Goal: Register for event/course

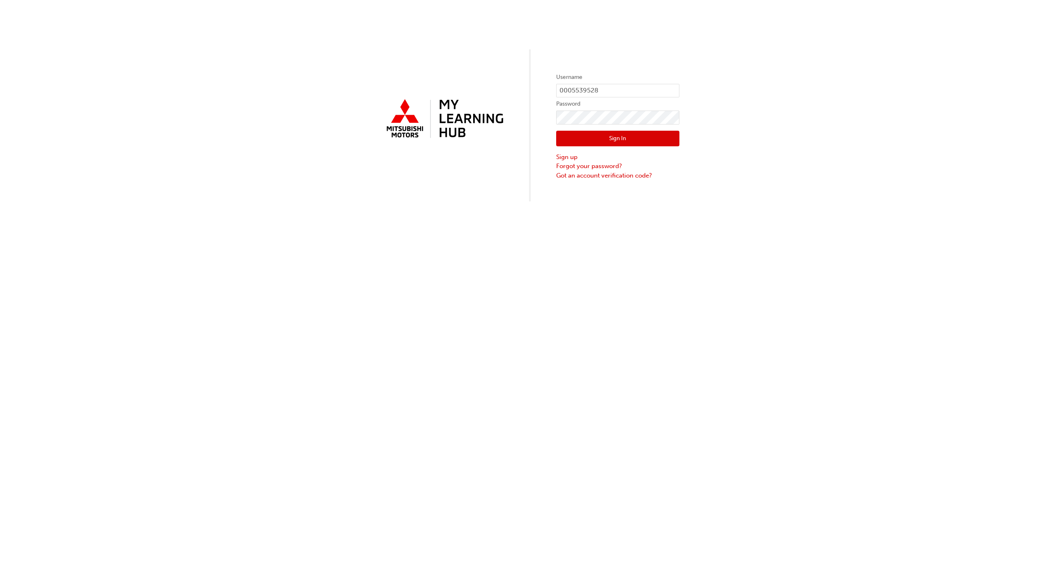
click at [631, 137] on button "Sign In" at bounding box center [617, 139] width 123 height 16
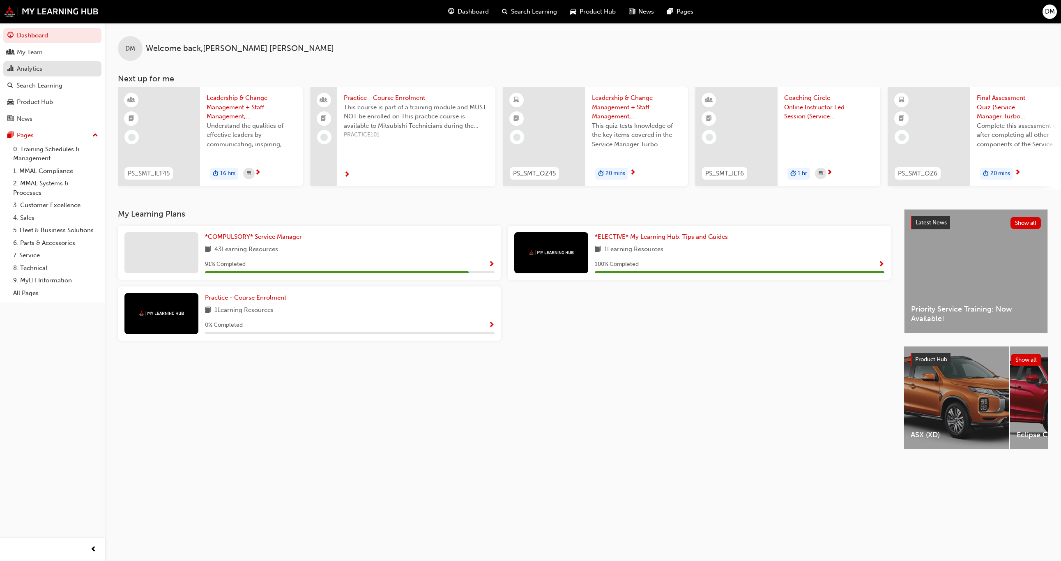
click at [32, 67] on div "Analytics" at bounding box center [29, 68] width 25 height 9
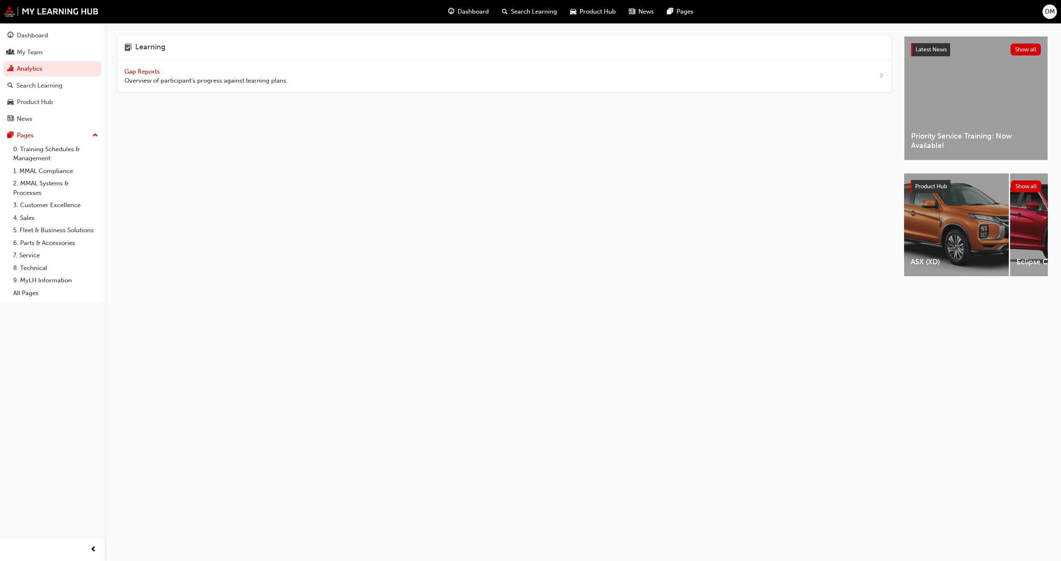
click at [155, 69] on span "Gap Reports" at bounding box center [142, 71] width 37 height 7
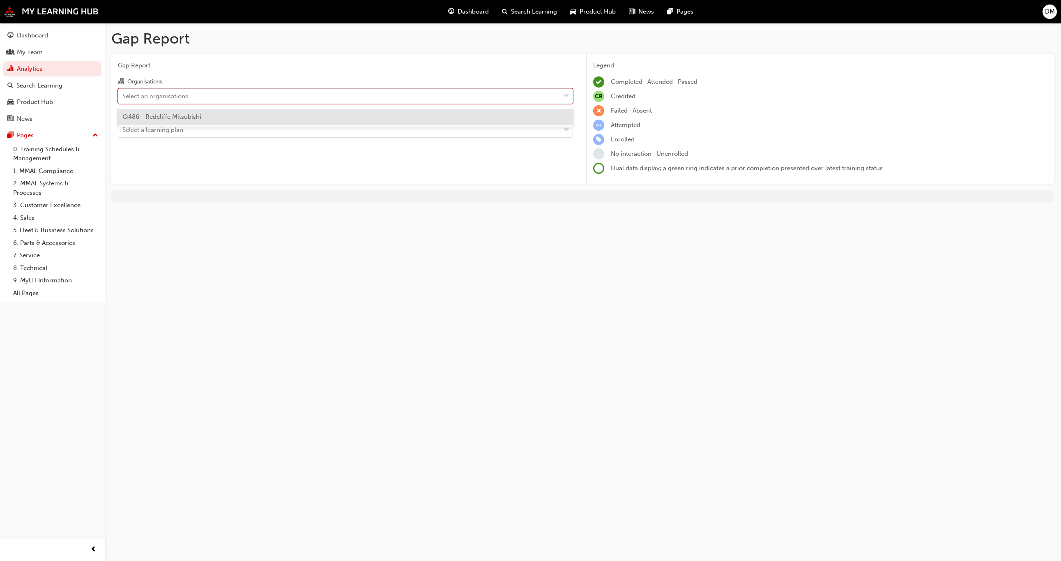
click at [153, 100] on div "Select an organisations" at bounding box center [155, 95] width 66 height 9
click at [123, 99] on input "Organisations option Q486 - Redcliffe Mitsubishi focused, 1 of 1. 1 result avai…" at bounding box center [122, 95] width 1 height 7
drag, startPoint x: 170, startPoint y: 67, endPoint x: 187, endPoint y: 82, distance: 21.8
click at [171, 67] on span "Gap Report" at bounding box center [345, 65] width 455 height 9
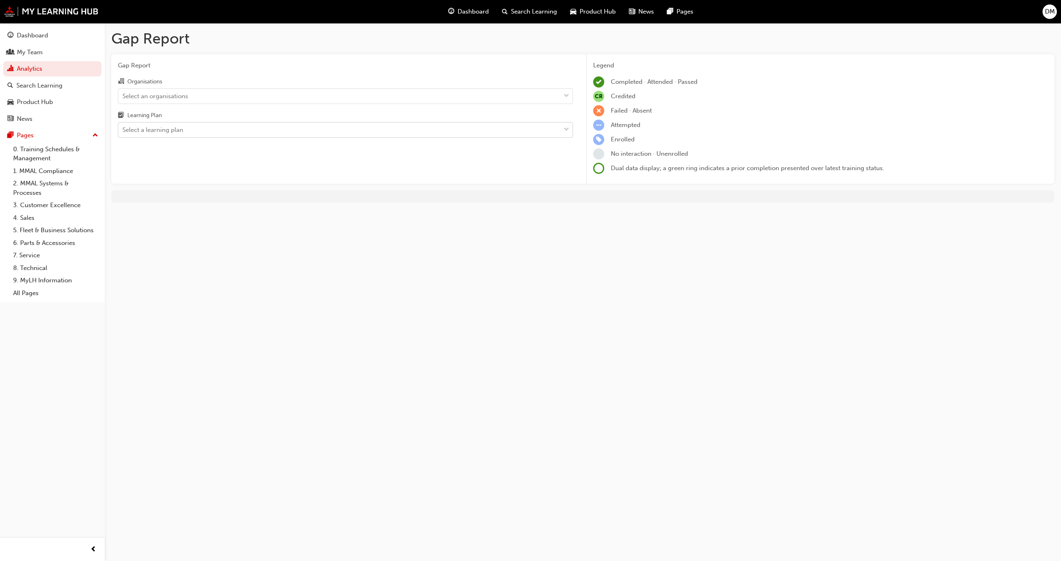
click at [208, 136] on div "Select a learning plan" at bounding box center [339, 130] width 442 height 14
click at [123, 133] on input "Learning Plan Select a learning plan" at bounding box center [122, 129] width 1 height 7
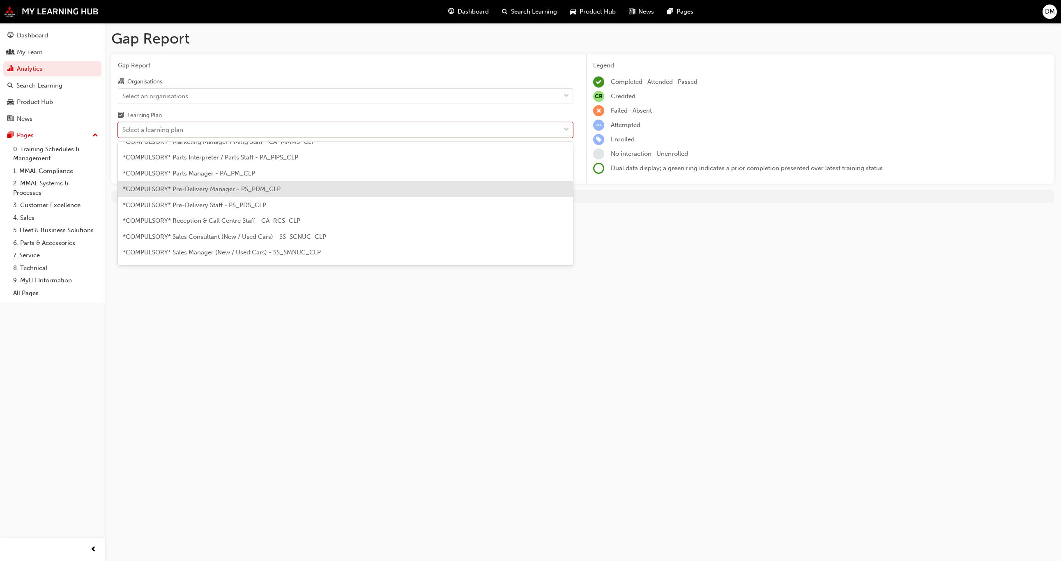
scroll to position [185, 0]
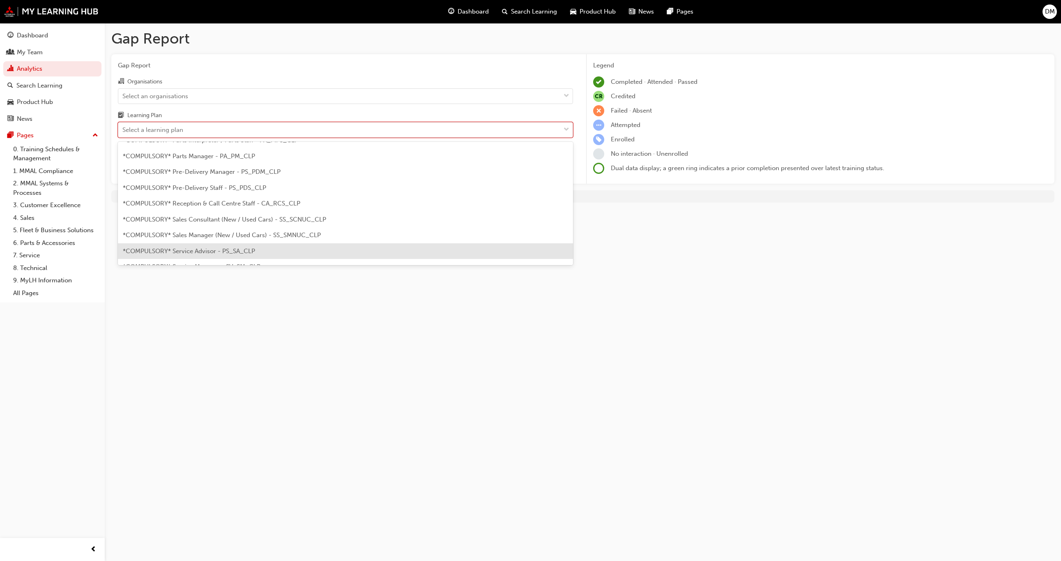
click at [278, 251] on div "*COMPULSORY* Service Advisor - PS_SA_CLP" at bounding box center [345, 251] width 455 height 16
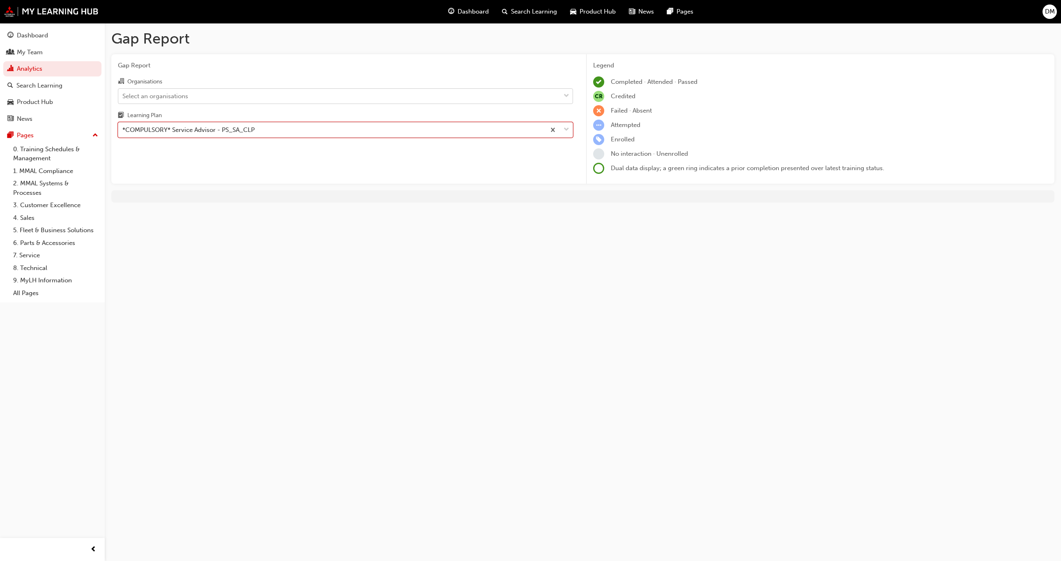
click at [204, 95] on div "Select an organisations" at bounding box center [339, 96] width 442 height 14
click at [123, 95] on input "Organisations Select an organisations" at bounding box center [122, 95] width 1 height 7
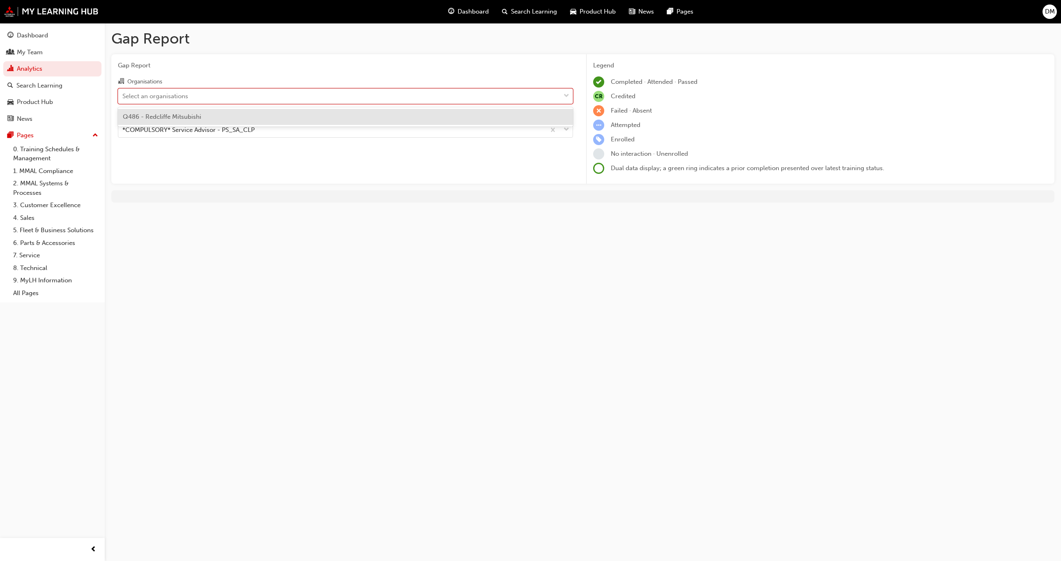
click at [201, 116] on div "Q486 - Redcliffe Mitsubishi" at bounding box center [345, 117] width 455 height 16
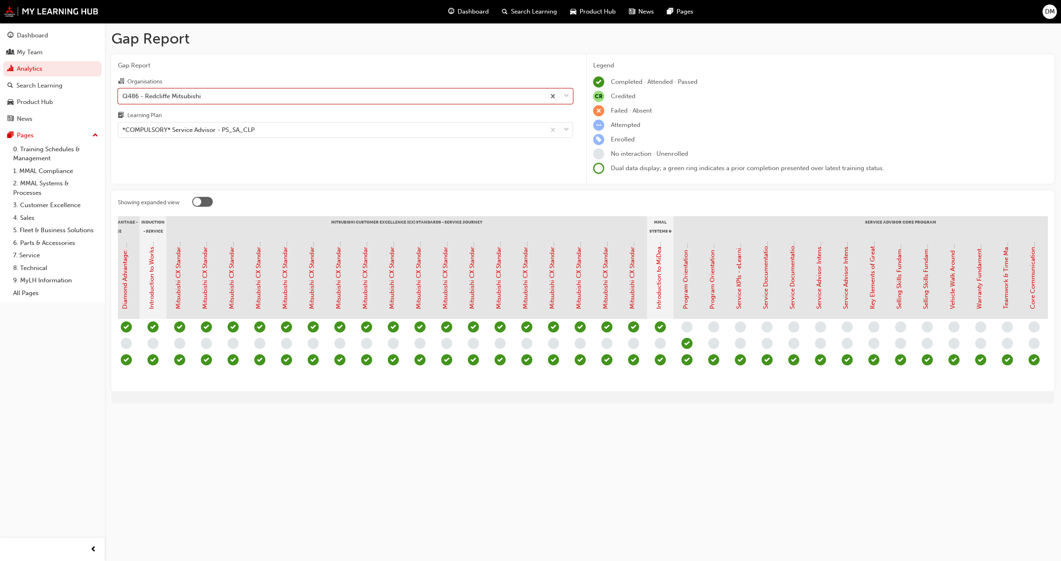
scroll to position [0, 405]
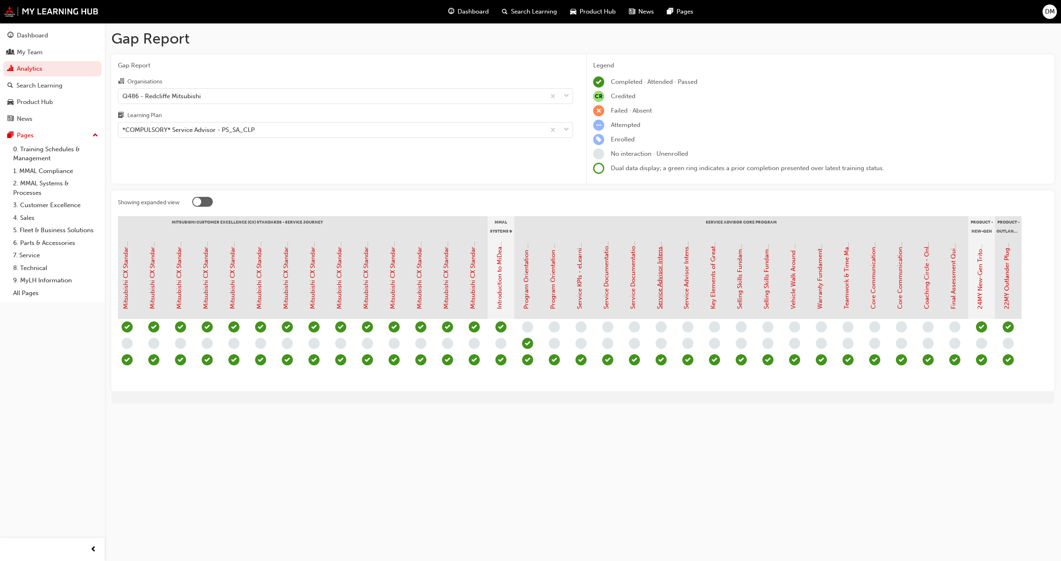
click at [657, 293] on link "Service Advisor Intensive - Face to Face Instructor Led Training (Service Advis…" at bounding box center [659, 174] width 7 height 270
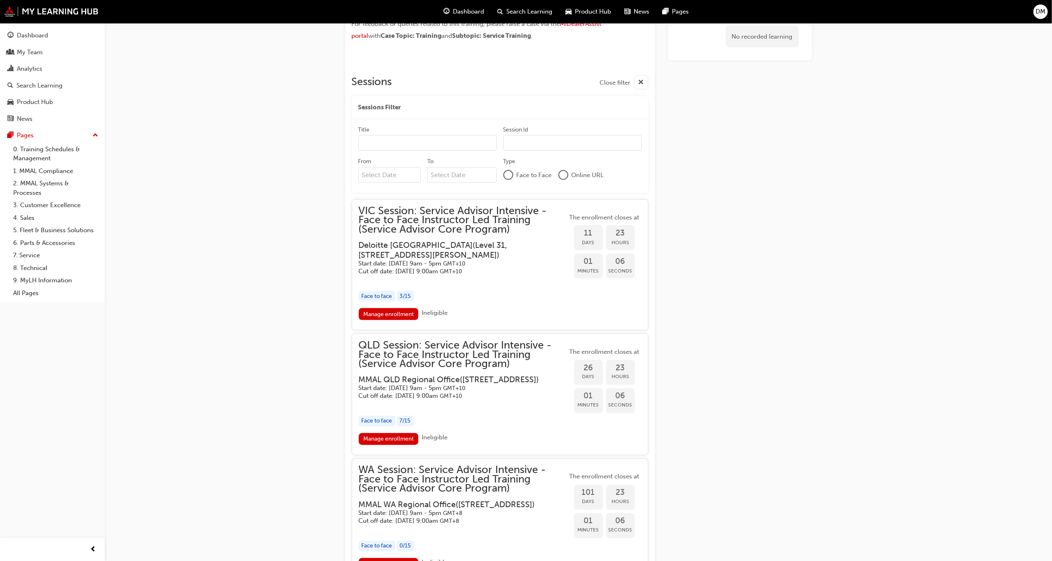
scroll to position [801, 0]
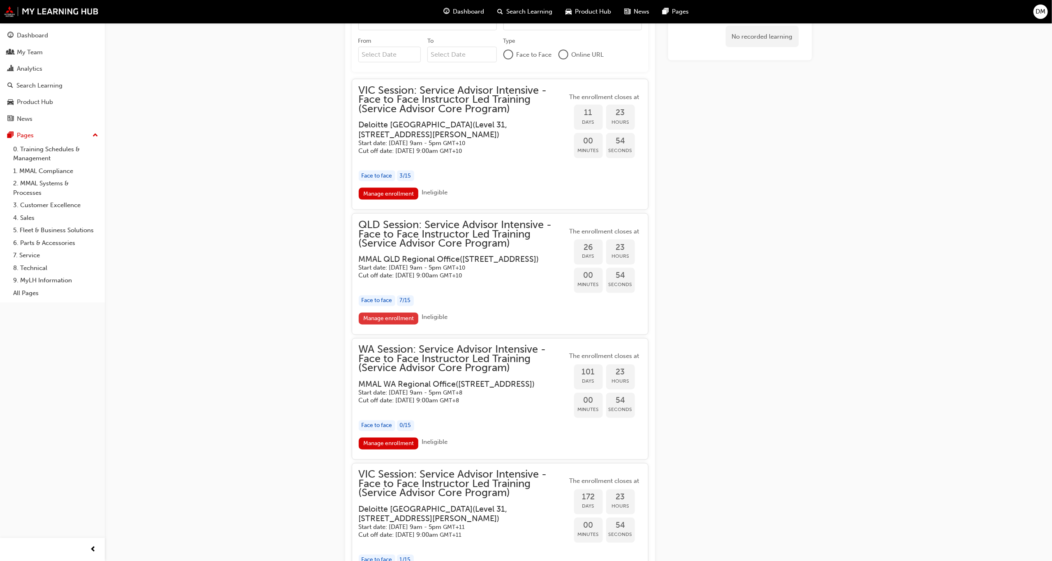
click at [403, 325] on link "Manage enrollment" at bounding box center [389, 319] width 60 height 12
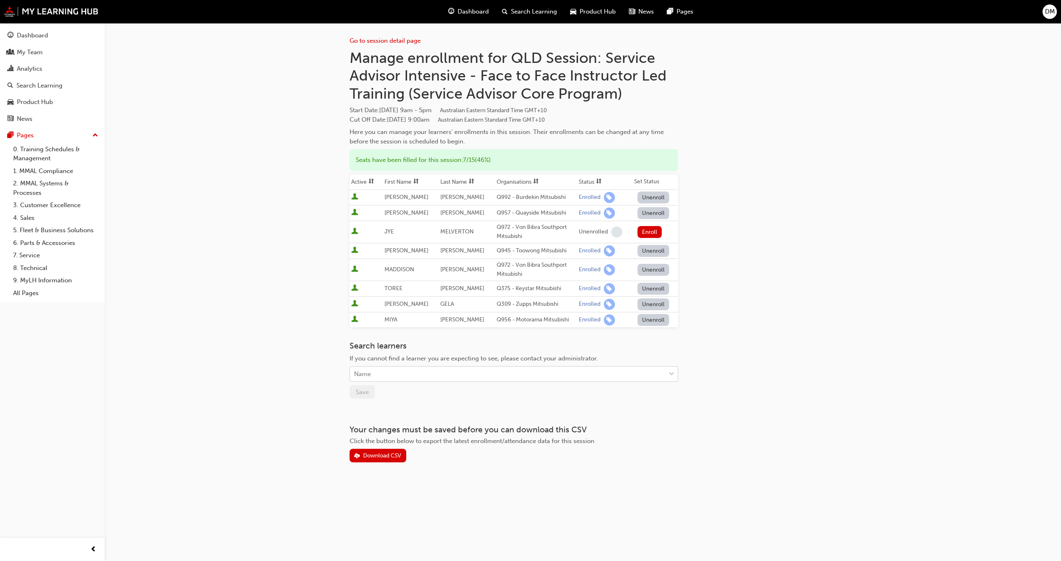
click at [477, 376] on div "Name" at bounding box center [508, 374] width 316 height 14
type input "[PERSON_NAME]"
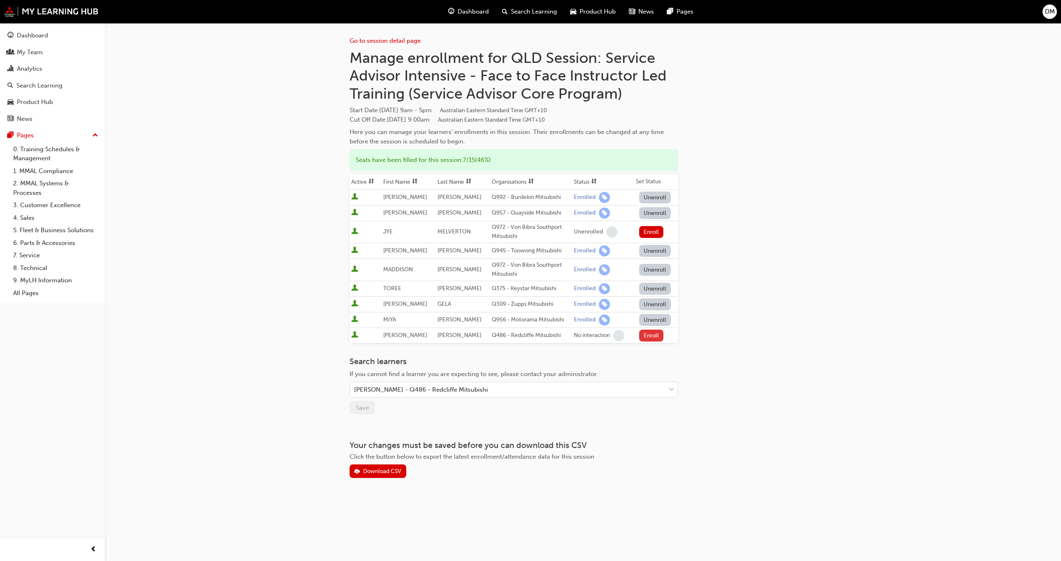
click at [646, 333] on button "Enroll" at bounding box center [651, 335] width 25 height 12
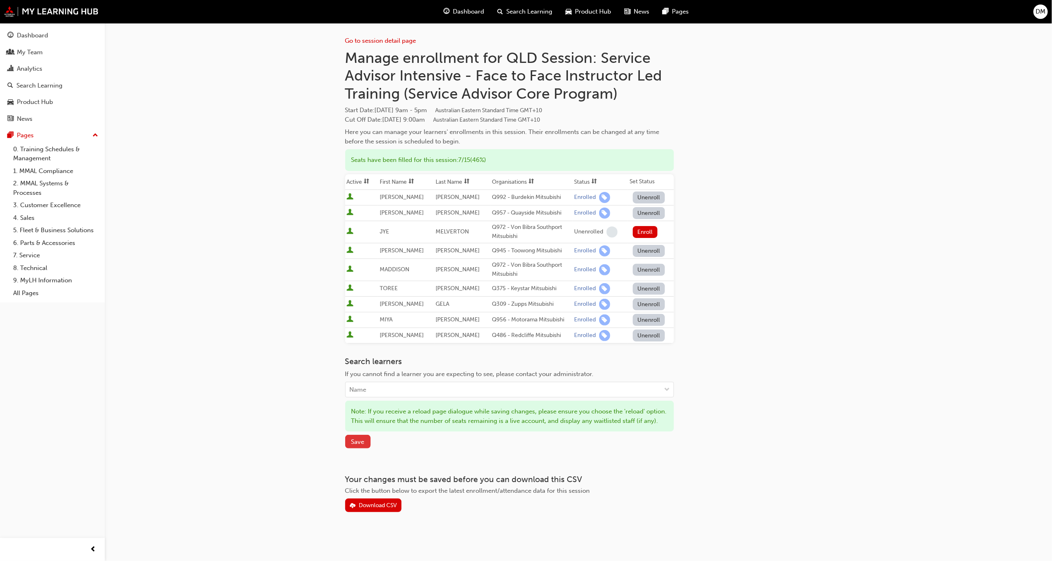
click at [349, 448] on button "Save" at bounding box center [357, 442] width 25 height 14
click at [885, 159] on div "Go to session detail page Manage enrollment for QLD Session: Service Advisor In…" at bounding box center [526, 280] width 1052 height 561
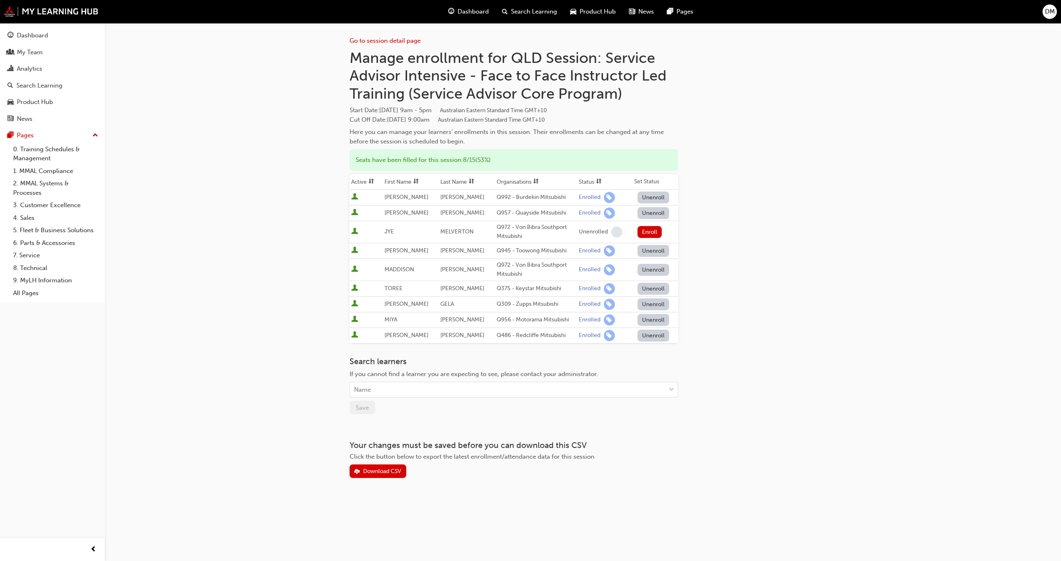
click at [717, 274] on div "Go to session detail page Manage enrollment for QLD Session: Service Advisor In…" at bounding box center [583, 250] width 467 height 455
click at [635, 126] on div "Manage enrollment for QLD Session: Service Advisor Intensive - Face to Face Ins…" at bounding box center [514, 97] width 329 height 97
click at [284, 173] on div "Go to session detail page Manage enrollment for QLD Session: Service Advisor In…" at bounding box center [530, 280] width 1061 height 561
click at [15, 52] on div "My Team" at bounding box center [52, 52] width 90 height 10
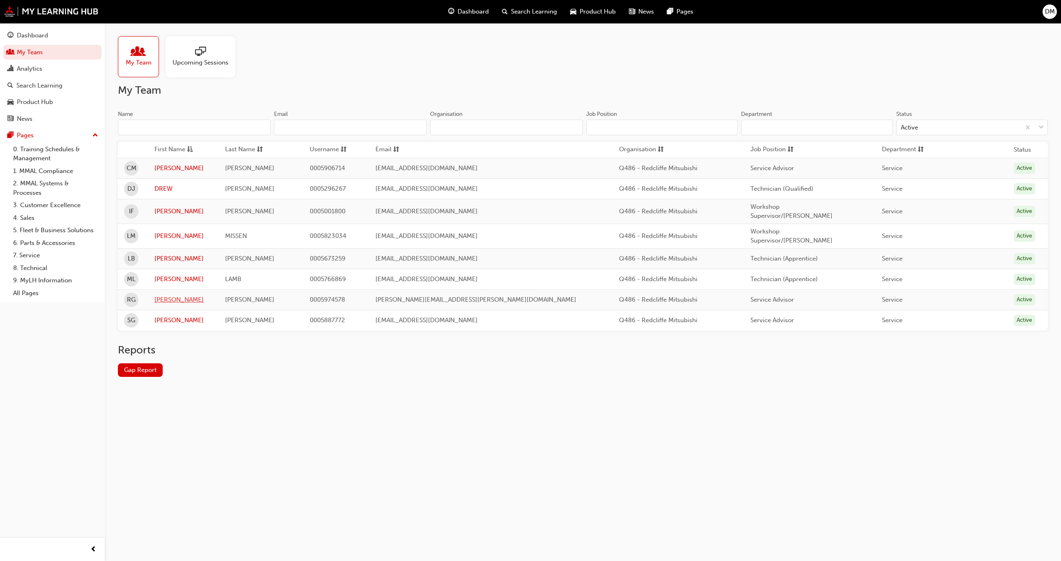
click at [168, 295] on link "[PERSON_NAME]" at bounding box center [183, 299] width 58 height 9
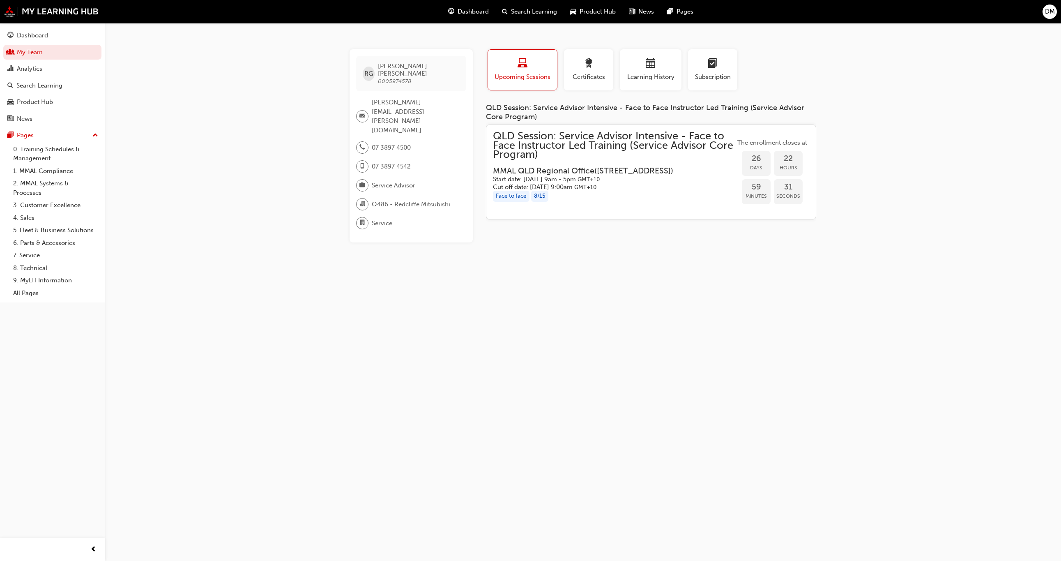
click at [900, 138] on div "[PERSON_NAME] 0005974578 [PERSON_NAME][EMAIL_ADDRESS][PERSON_NAME][DOMAIN_NAME]…" at bounding box center [530, 280] width 1061 height 561
click at [182, 99] on div "[PERSON_NAME] 0005974578 [PERSON_NAME][EMAIL_ADDRESS][PERSON_NAME][DOMAIN_NAME]…" at bounding box center [530, 280] width 1061 height 561
click at [925, 206] on div "[PERSON_NAME] 0005974578 [PERSON_NAME][EMAIL_ADDRESS][PERSON_NAME][DOMAIN_NAME]…" at bounding box center [530, 280] width 1061 height 561
click at [268, 104] on div "[PERSON_NAME] 0005974578 [PERSON_NAME][EMAIL_ADDRESS][PERSON_NAME][DOMAIN_NAME]…" at bounding box center [530, 280] width 1061 height 561
